Goal: Information Seeking & Learning: Find specific page/section

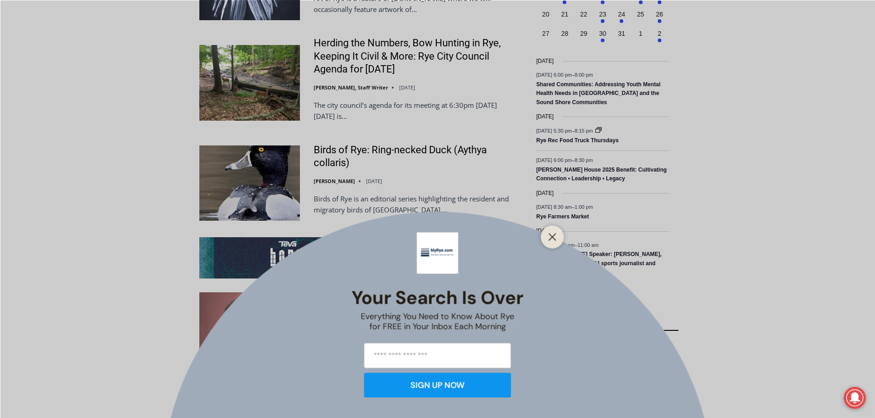
scroll to position [1561, 0]
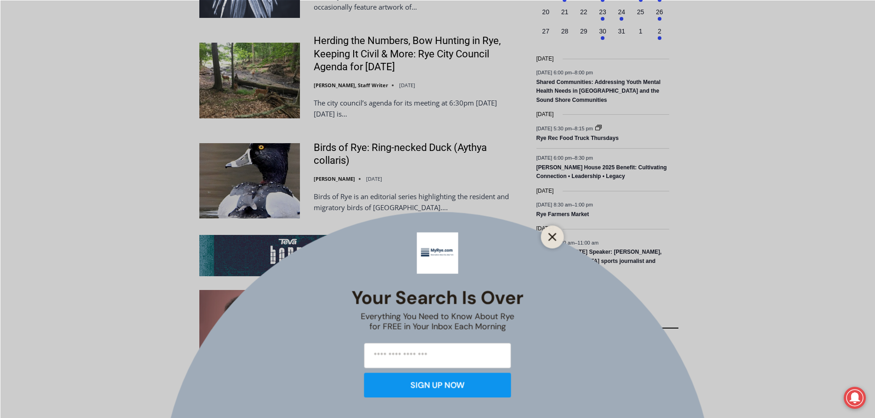
click at [557, 241] on button "Close" at bounding box center [552, 236] width 13 height 13
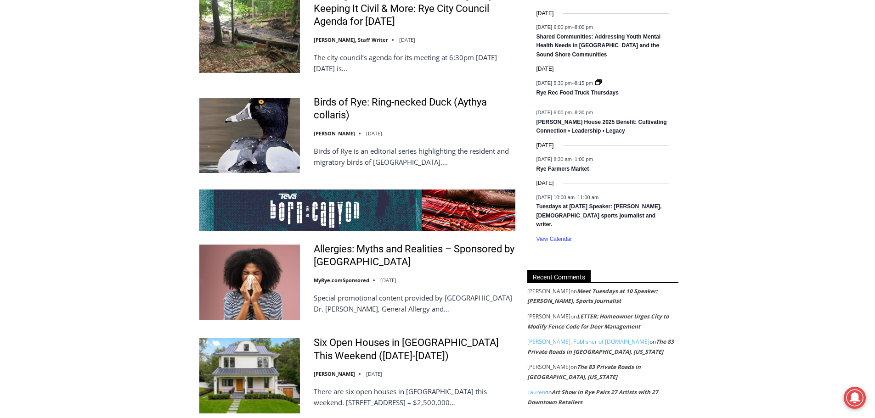
scroll to position [1699, 0]
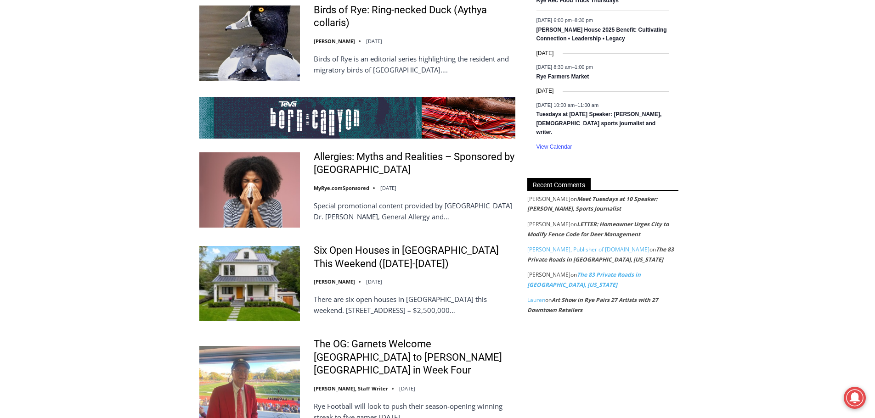
click at [620, 271] on link "The 83 Private Roads in [GEOGRAPHIC_DATA], [US_STATE]" at bounding box center [583, 280] width 113 height 18
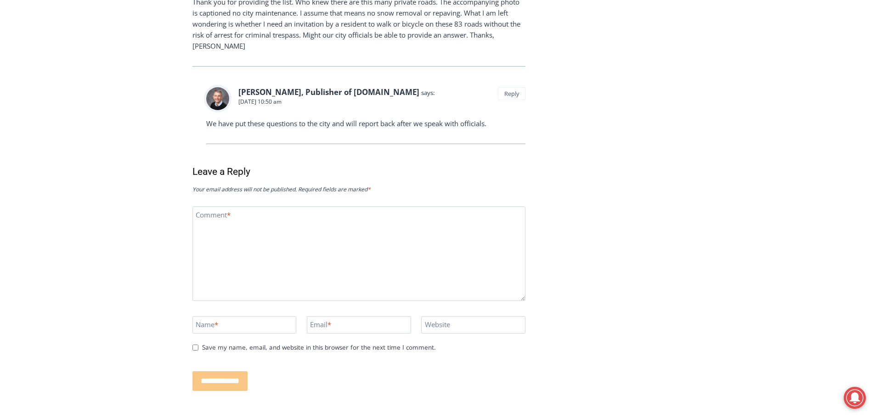
scroll to position [2096, 0]
